Goal: Information Seeking & Learning: Learn about a topic

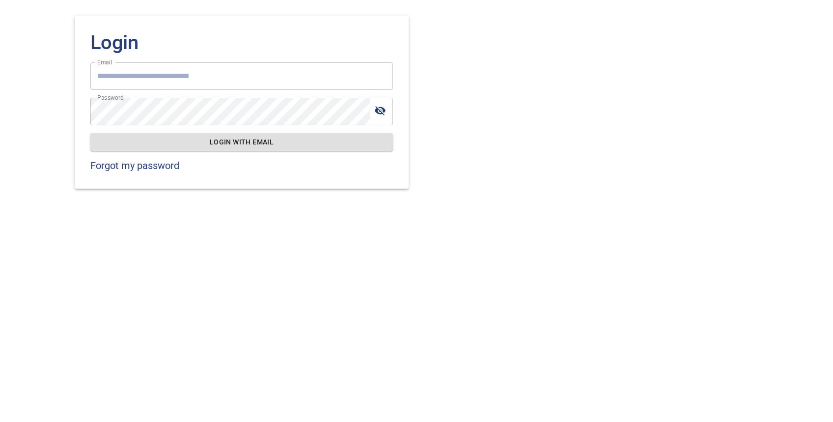
type input "**********"
click at [240, 146] on span "Login with email" at bounding box center [241, 142] width 287 height 12
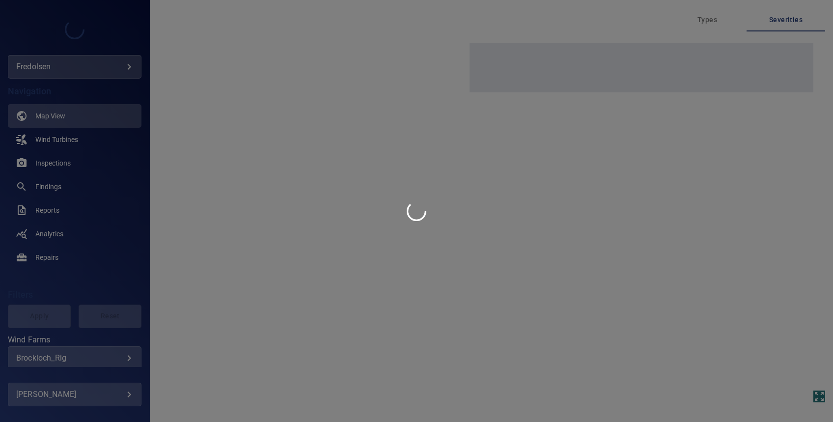
type input "*********"
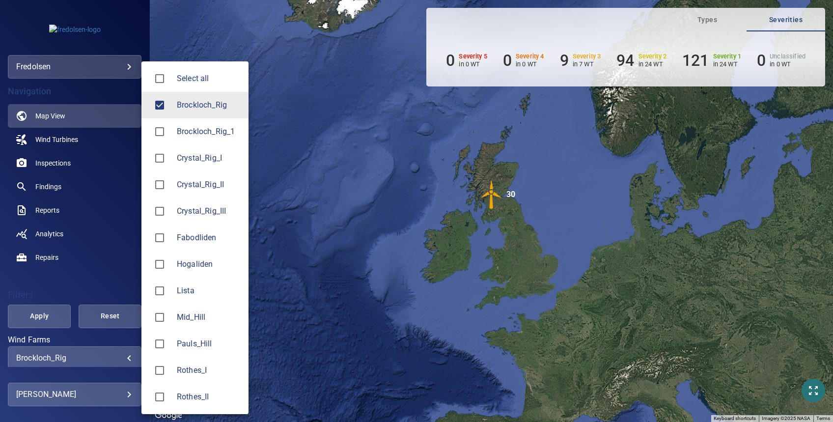
click at [63, 353] on body "**********" at bounding box center [416, 211] width 833 height 422
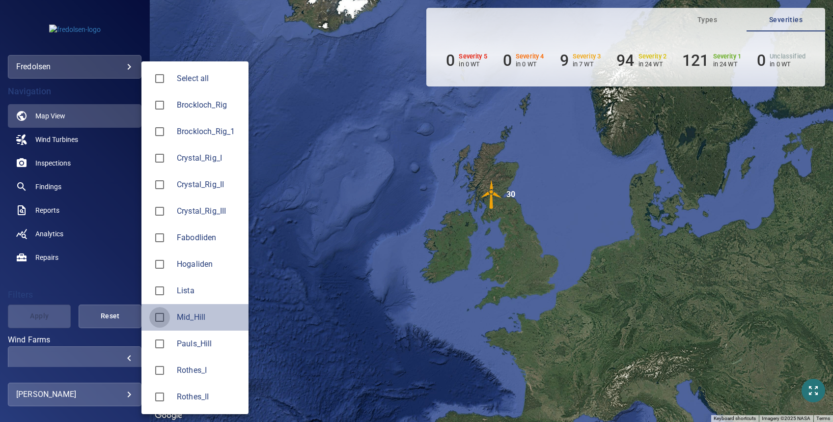
type input "********"
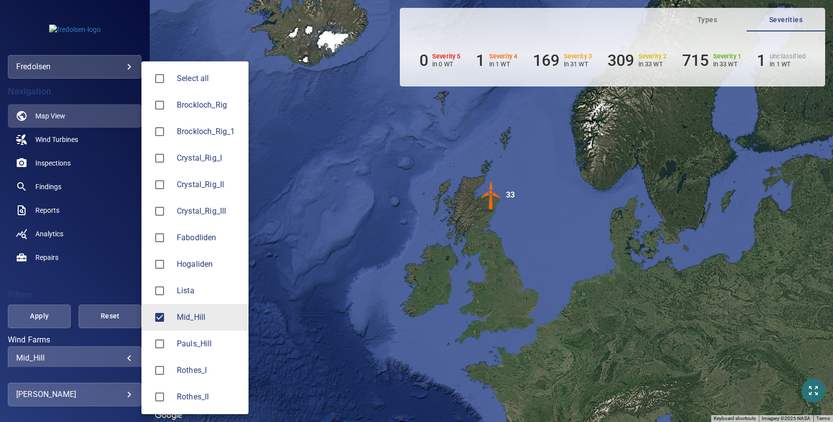
click at [73, 288] on div at bounding box center [416, 211] width 833 height 422
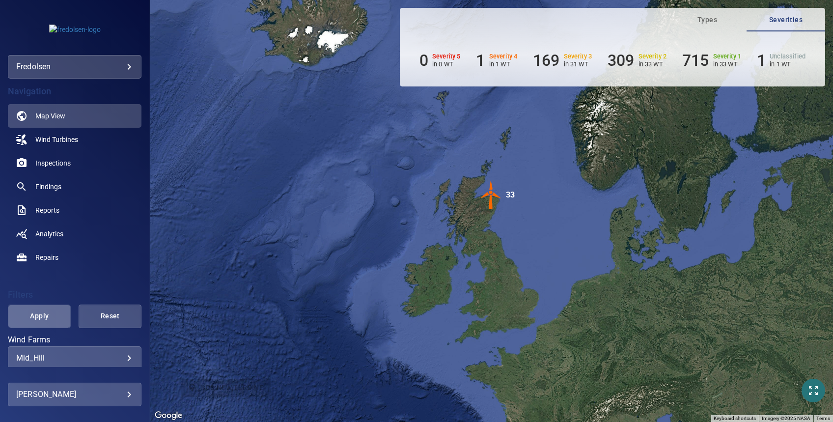
click at [43, 314] on span "Apply" at bounding box center [39, 316] width 38 height 12
click at [47, 208] on span "Reports" at bounding box center [47, 210] width 24 height 10
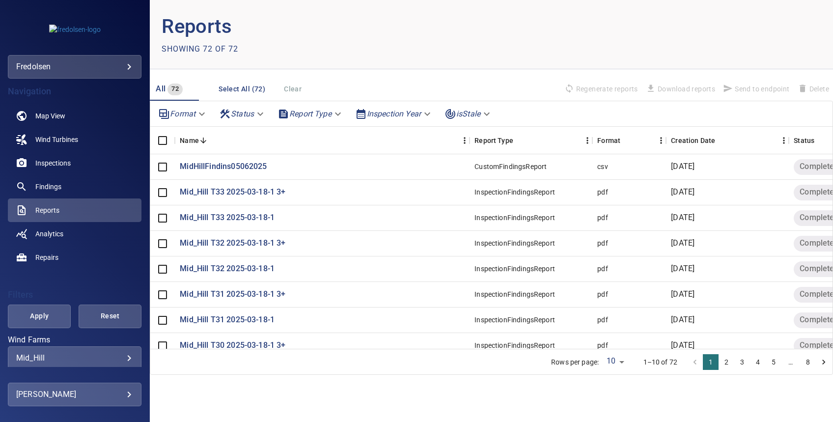
scroll to position [69, 0]
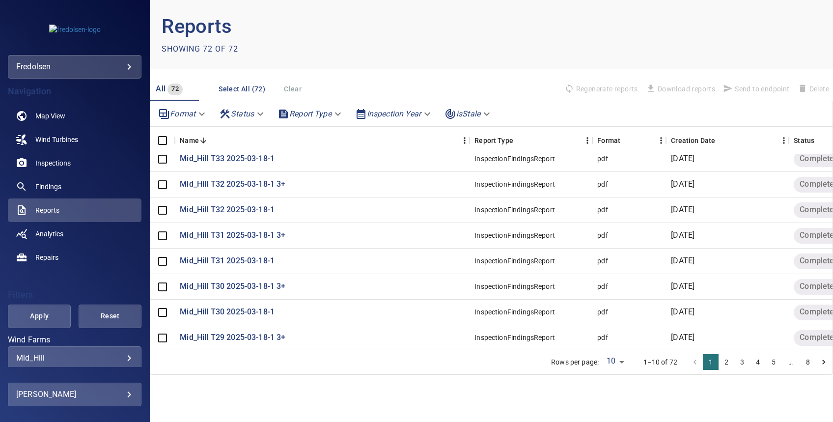
click at [742, 364] on button "3" at bounding box center [742, 362] width 16 height 16
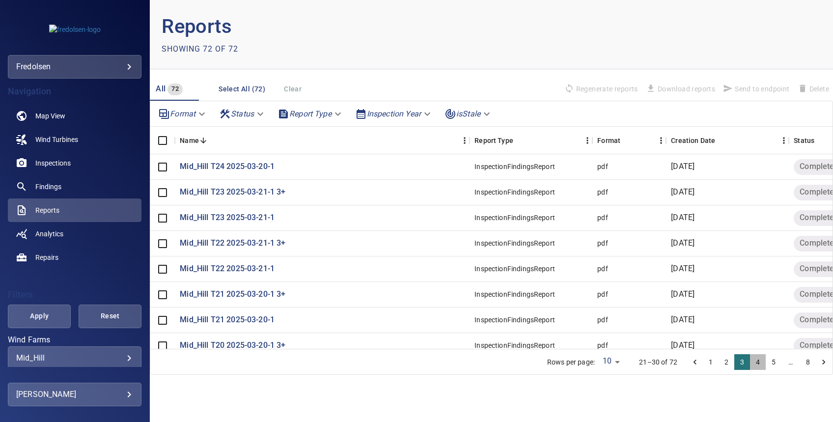
click at [756, 363] on button "4" at bounding box center [758, 362] width 16 height 16
click at [770, 363] on button "5" at bounding box center [773, 362] width 16 height 16
click at [777, 362] on button "6" at bounding box center [776, 362] width 16 height 16
click at [793, 361] on button "7" at bounding box center [792, 362] width 16 height 16
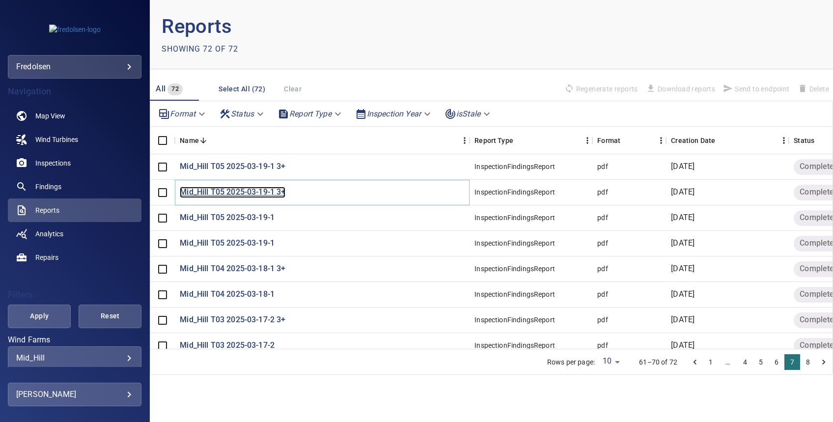
click at [215, 192] on p "Mid_Hill T05 2025-03-19-1 3+" at bounding box center [233, 192] width 106 height 11
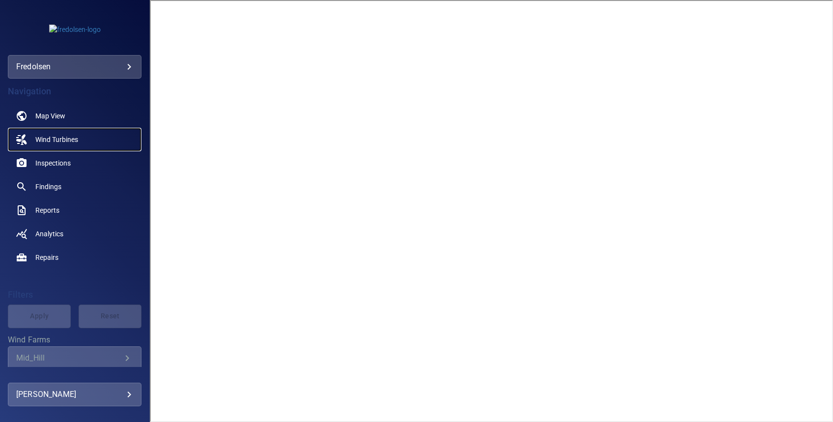
click at [46, 139] on span "Wind Turbines" at bounding box center [56, 140] width 43 height 10
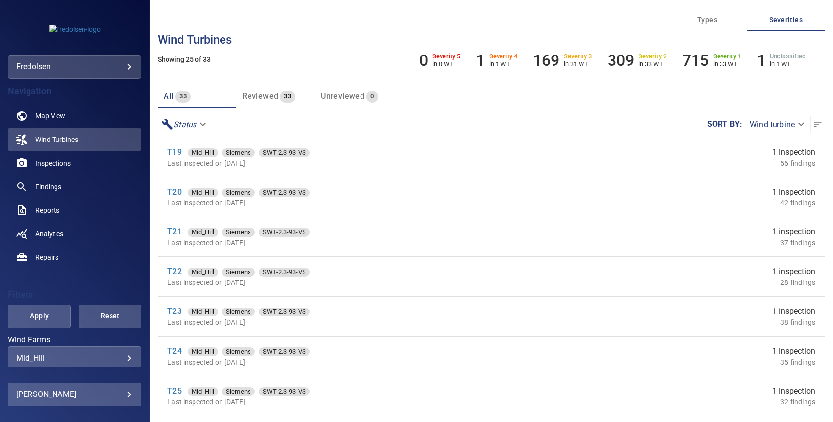
scroll to position [32, 0]
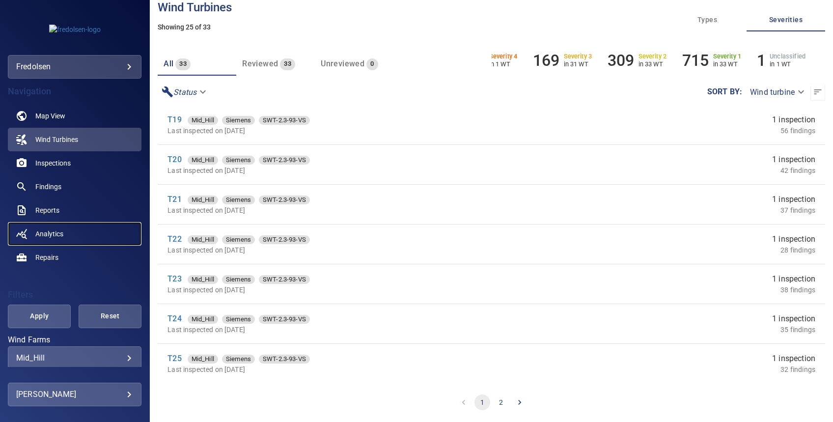
click at [55, 235] on span "Analytics" at bounding box center [49, 234] width 28 height 10
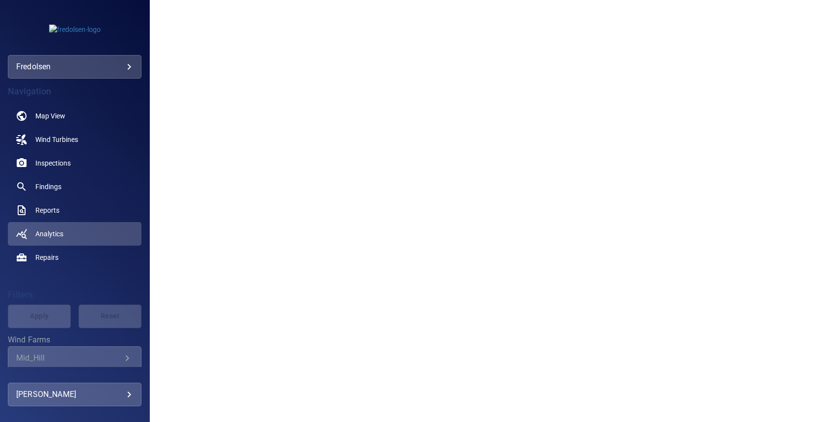
scroll to position [7, 0]
click at [55, 181] on link "Findings" at bounding box center [75, 187] width 134 height 24
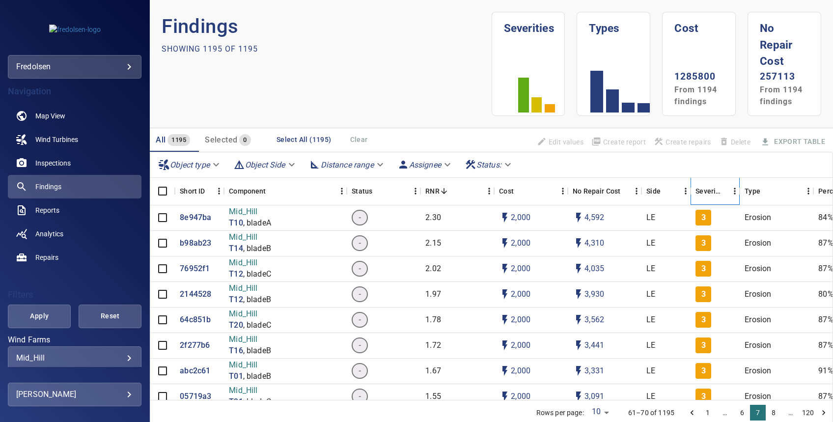
click at [705, 189] on div "Severity" at bounding box center [708, 190] width 26 height 27
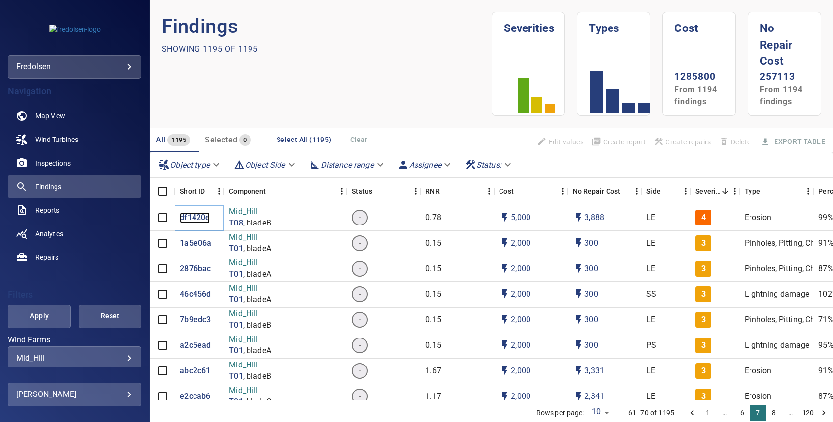
click at [201, 218] on p "df1420e" at bounding box center [195, 217] width 30 height 11
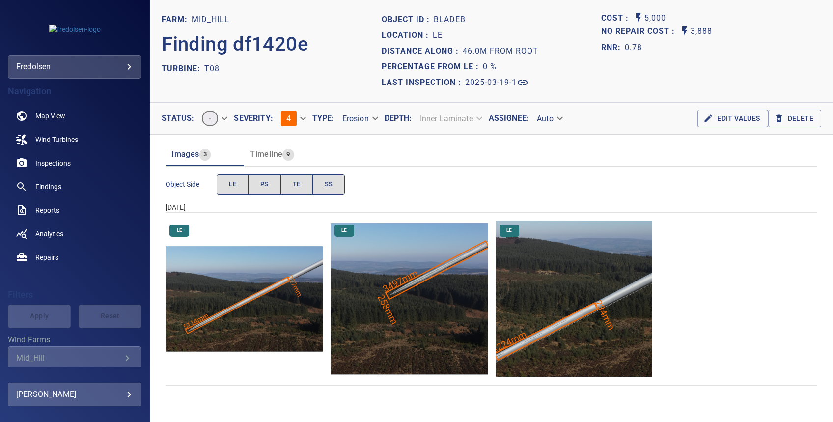
click at [268, 281] on img "Mid_Hill/T08/2025-03-19-1/2025-03-19-1/image124wp129.jpg" at bounding box center [243, 298] width 157 height 157
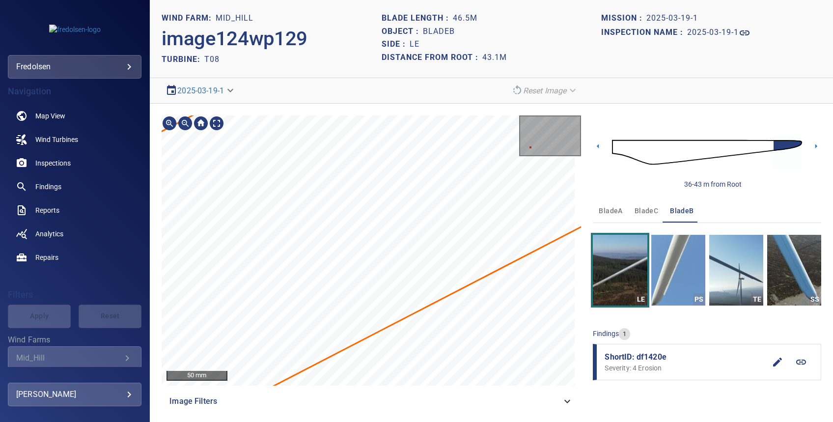
click at [325, 402] on div "5114mm 227mm 50 mm Image Filters" at bounding box center [371, 264] width 419 height 298
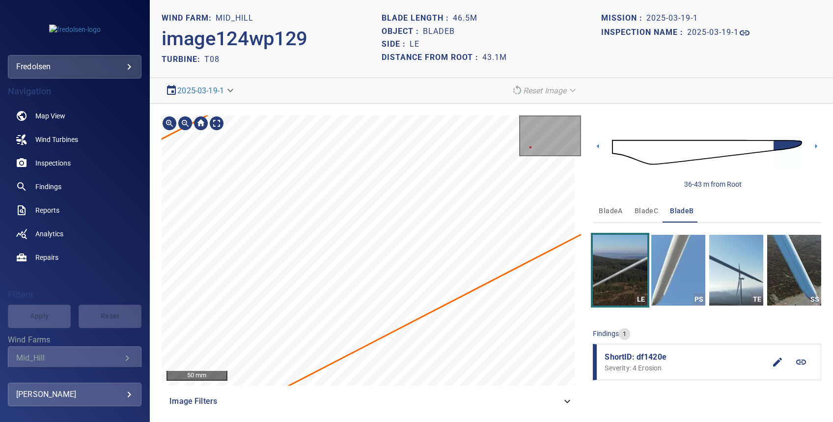
click at [354, 362] on div "5114mm 227mm Mid_Hill/T08/df1420e0-0703-11f0-b2a8-710b2153cb3c Severity 4 Erosi…" at bounding box center [371, 250] width 419 height 270
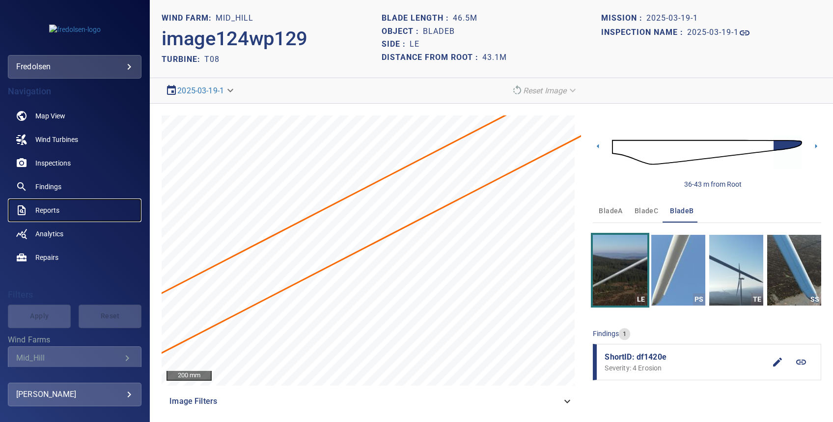
click at [45, 209] on span "Reports" at bounding box center [47, 210] width 24 height 10
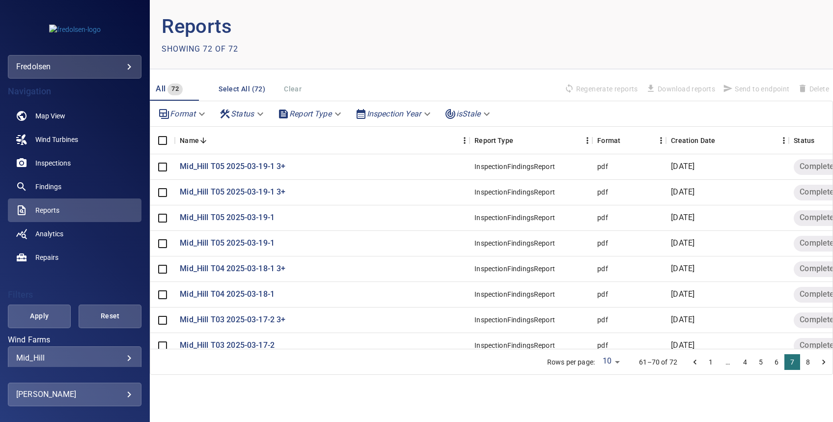
scroll to position [69, 0]
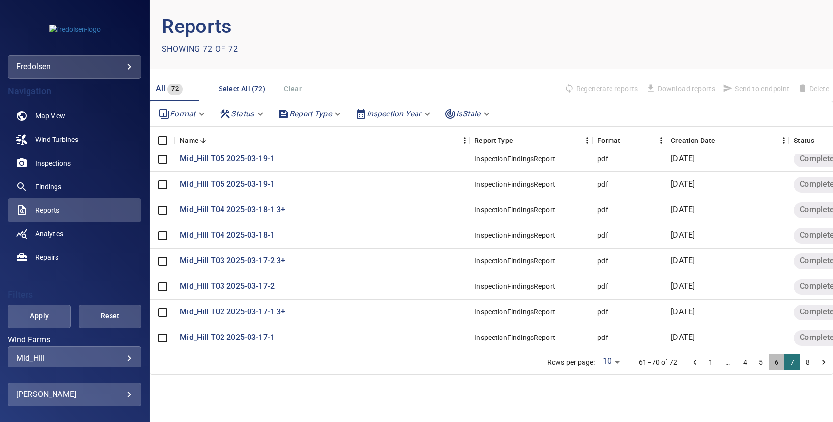
click at [772, 360] on button "6" at bounding box center [776, 362] width 16 height 16
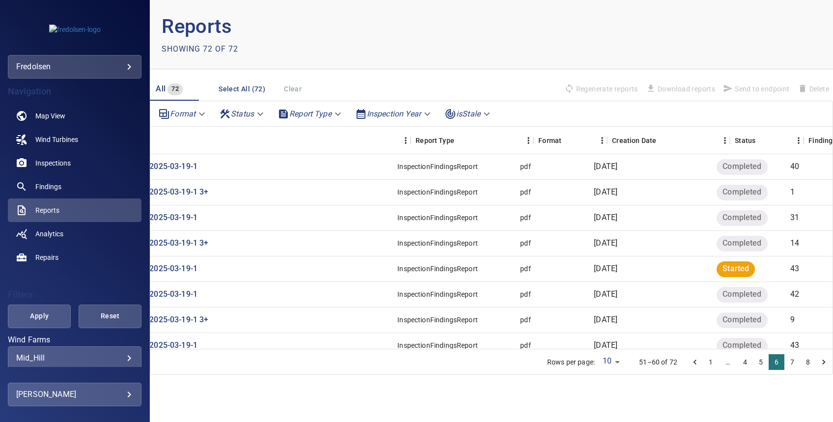
scroll to position [0, 0]
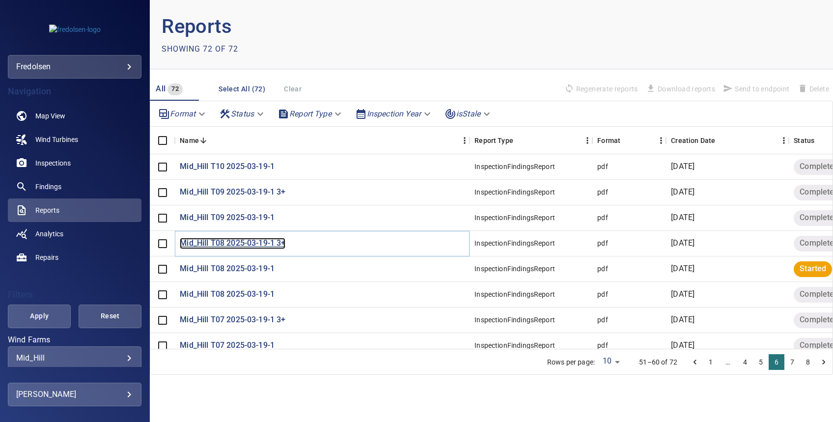
click at [240, 243] on p "Mid_Hill T08 2025-03-19-1 3+" at bounding box center [233, 243] width 106 height 11
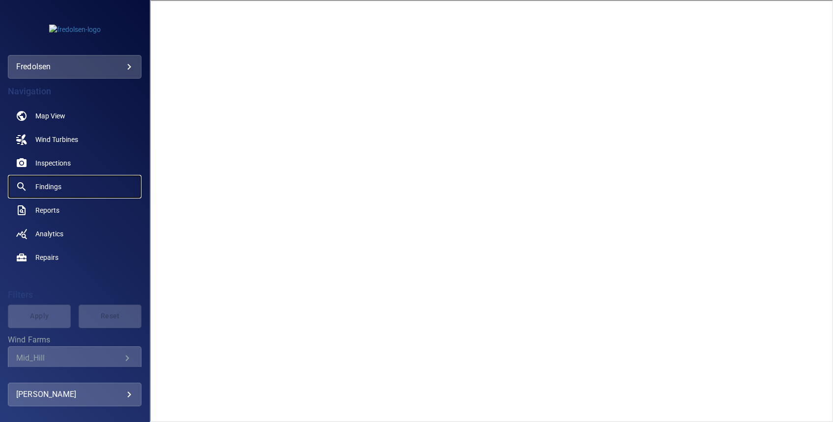
click at [51, 187] on span "Findings" at bounding box center [48, 187] width 26 height 10
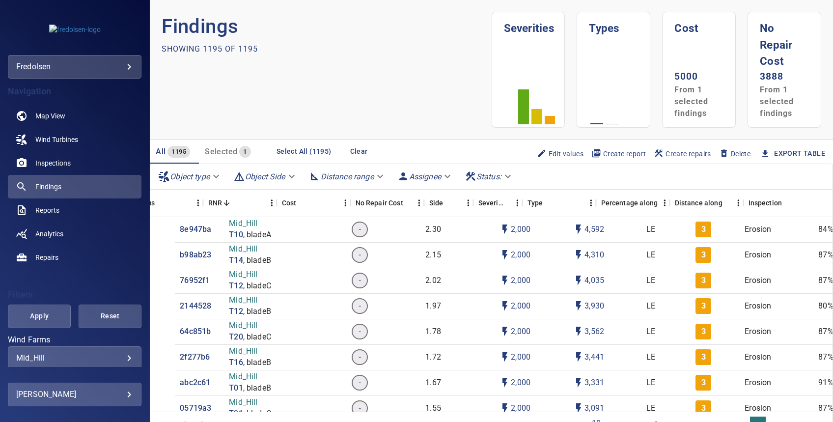
scroll to position [0, 232]
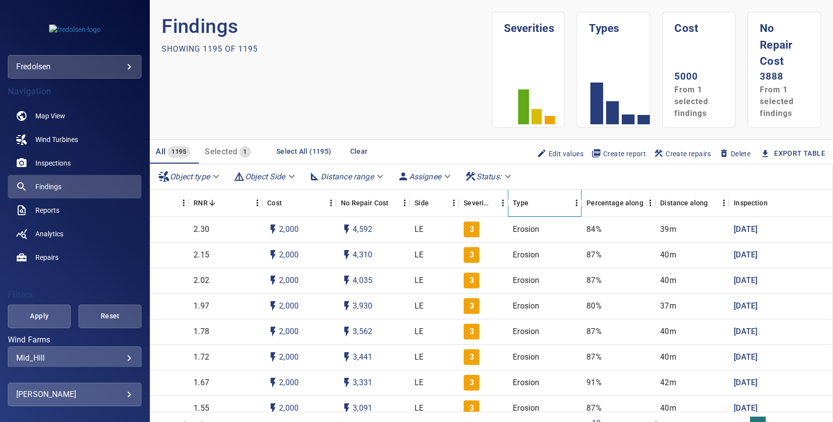
click at [576, 205] on icon "Type" at bounding box center [581, 203] width 12 height 12
click at [576, 201] on icon "Type" at bounding box center [581, 203] width 12 height 12
click at [529, 203] on div "Type" at bounding box center [542, 202] width 59 height 27
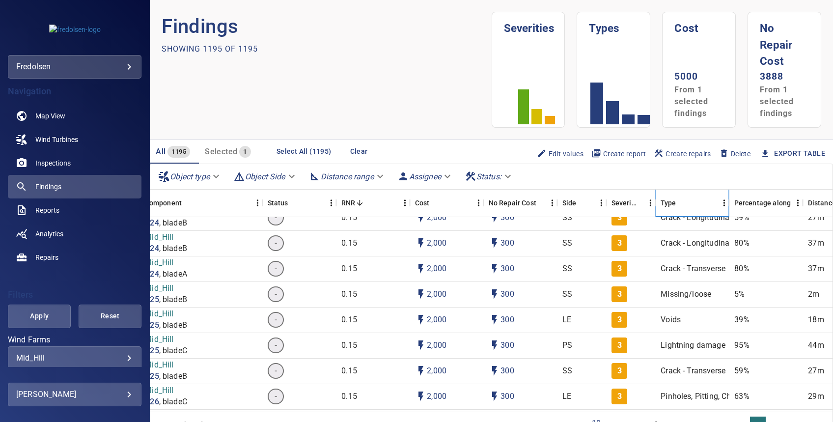
scroll to position [4812, 0]
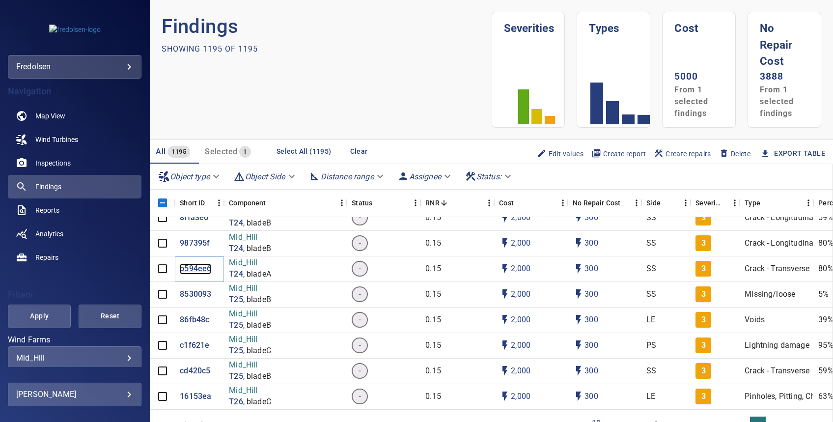
click at [195, 267] on p "b594ee6" at bounding box center [195, 268] width 31 height 11
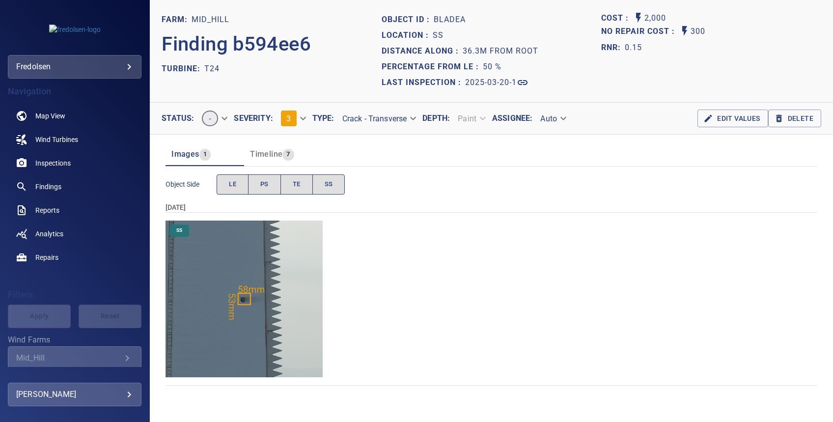
click at [216, 318] on img "Mid_Hill/T24/2025-03-20-1/2025-03-20-1/image45wp48.jpg" at bounding box center [243, 298] width 157 height 157
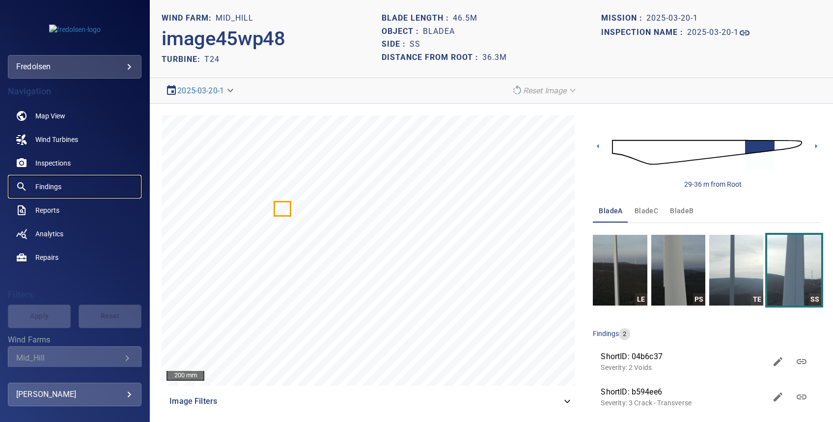
click at [51, 185] on span "Findings" at bounding box center [48, 187] width 26 height 10
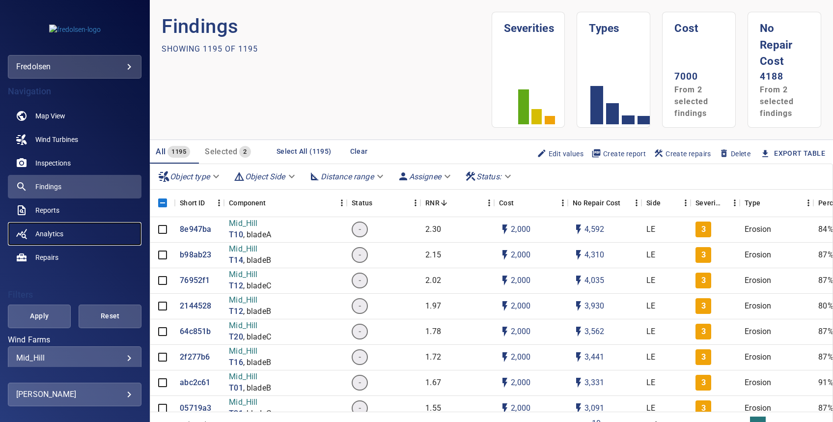
click at [42, 236] on span "Analytics" at bounding box center [49, 234] width 28 height 10
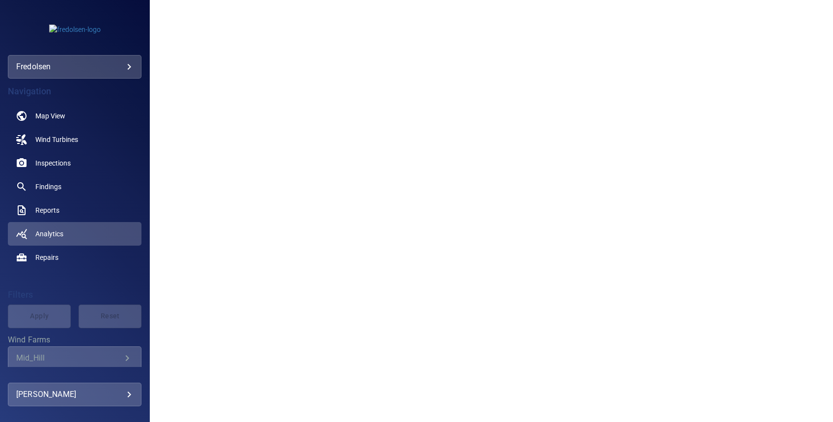
scroll to position [319, 0]
click at [41, 188] on span "Findings" at bounding box center [48, 187] width 26 height 10
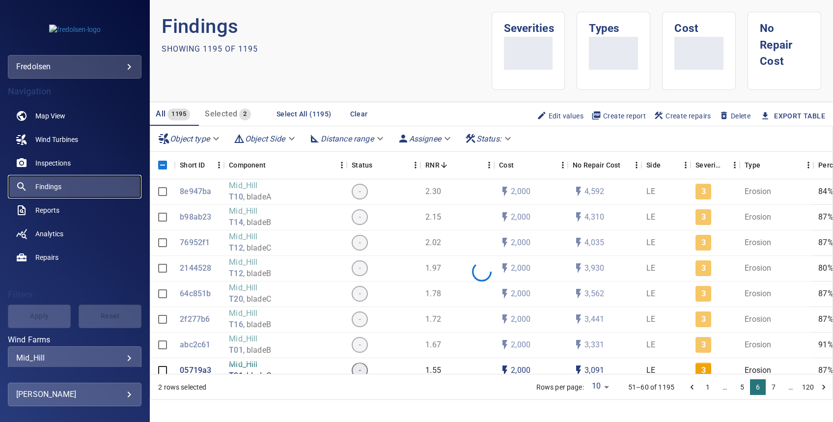
click at [41, 188] on span "Findings" at bounding box center [48, 187] width 26 height 10
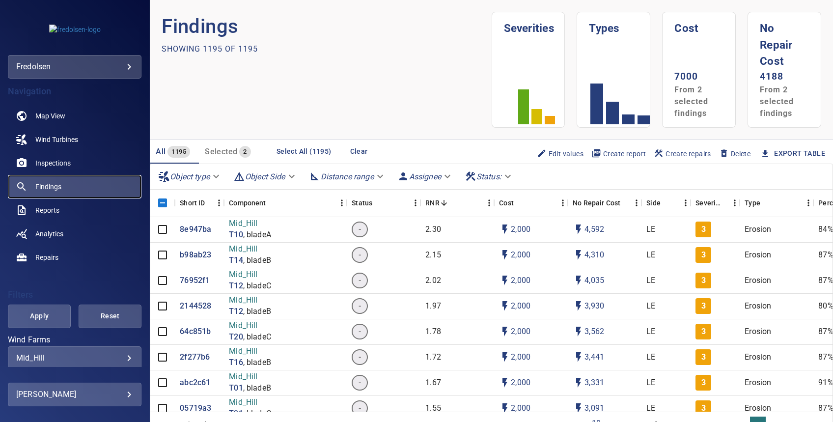
click at [37, 183] on span "Findings" at bounding box center [48, 187] width 26 height 10
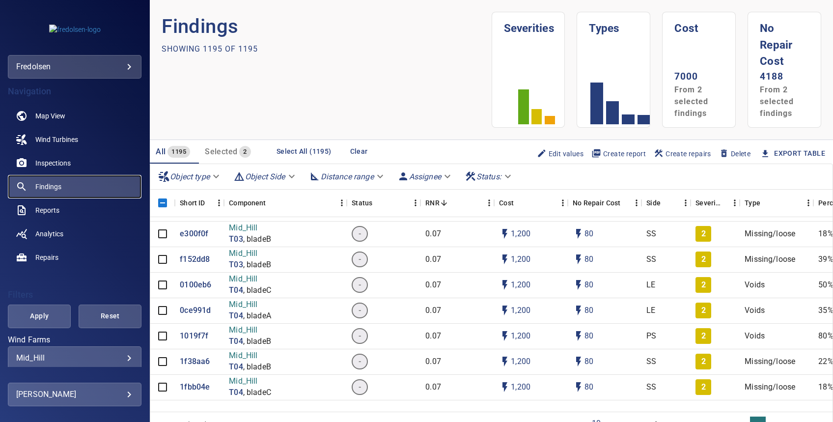
scroll to position [5936, 0]
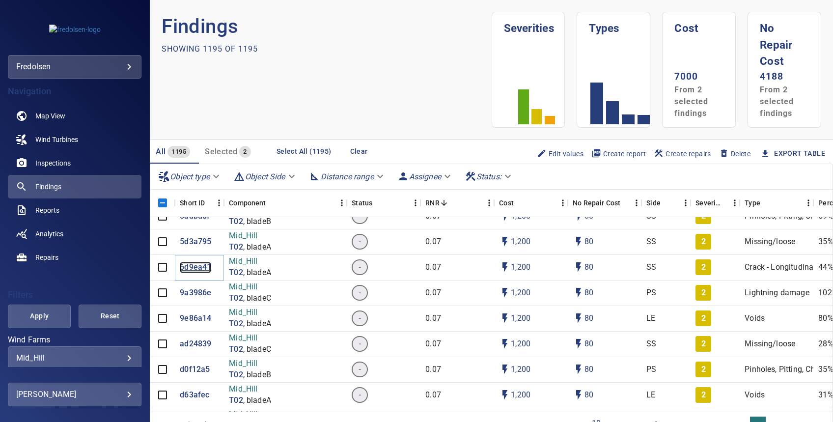
click at [184, 264] on p "6d9ea41" at bounding box center [195, 267] width 31 height 11
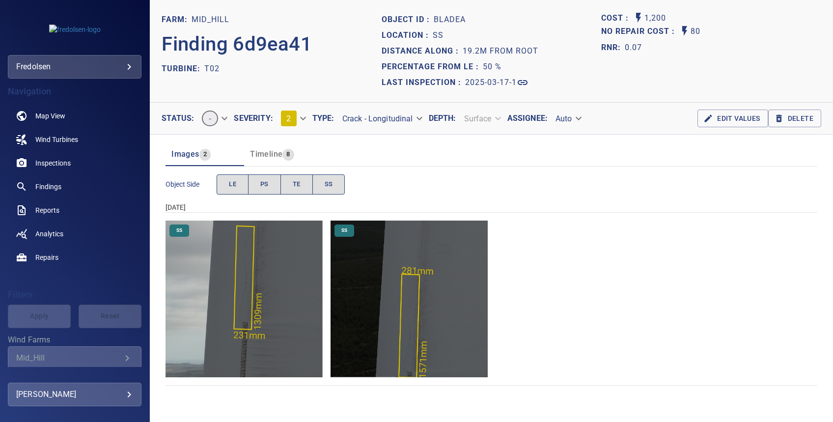
click at [256, 299] on img "Mid_Hill/T02/2025-03-17-1/2025-03-17-1/image162wp170.jpg" at bounding box center [243, 298] width 157 height 157
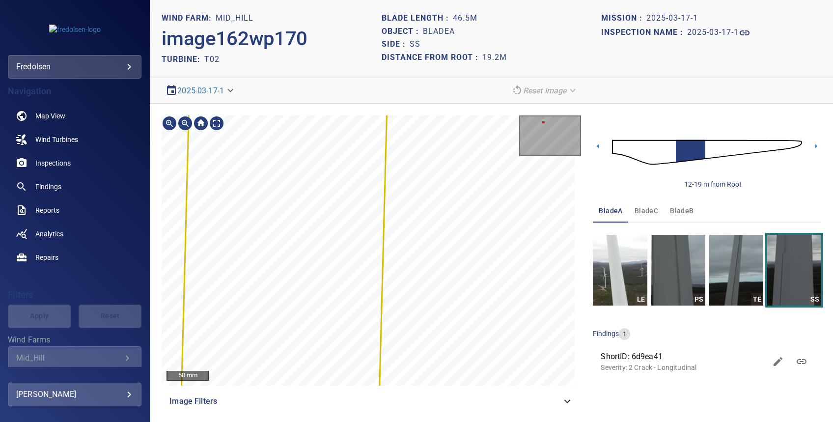
click at [388, 374] on div "Mid_Hill/T02/6d9ea410-0804-11f0-8e6a-2d0bfbe2d6ec Severity 2 Crack - Longitudin…" at bounding box center [371, 250] width 419 height 270
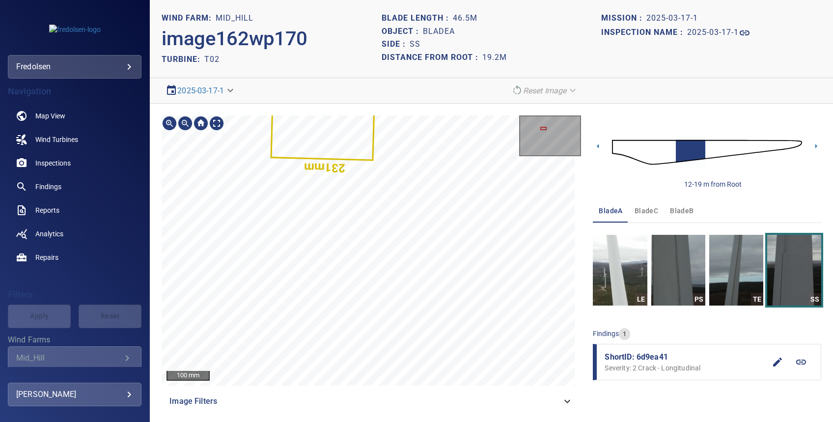
click at [456, 421] on html "**********" at bounding box center [416, 211] width 833 height 422
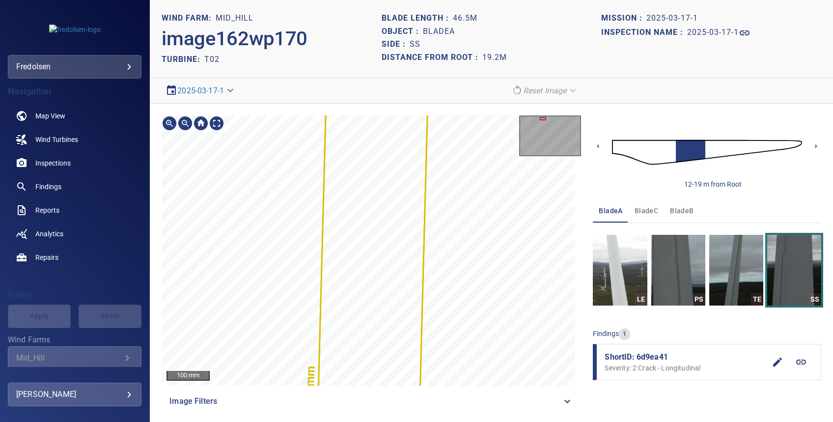
click at [251, 421] on html "**********" at bounding box center [416, 211] width 833 height 422
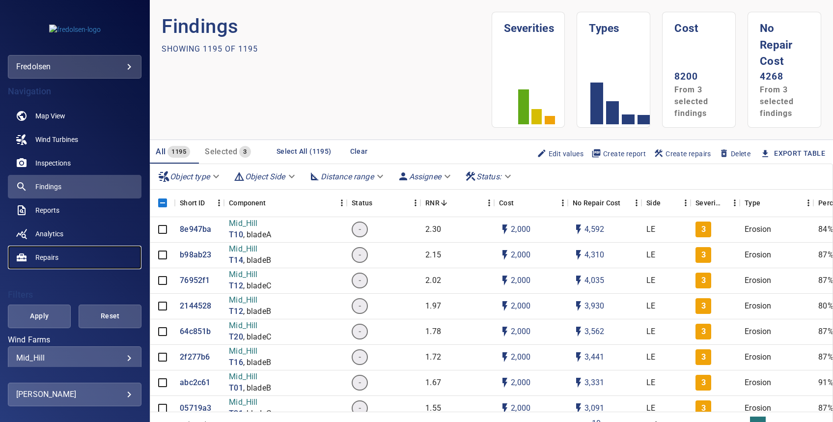
click at [41, 249] on link "Repairs" at bounding box center [75, 257] width 134 height 24
